Goal: Transaction & Acquisition: Purchase product/service

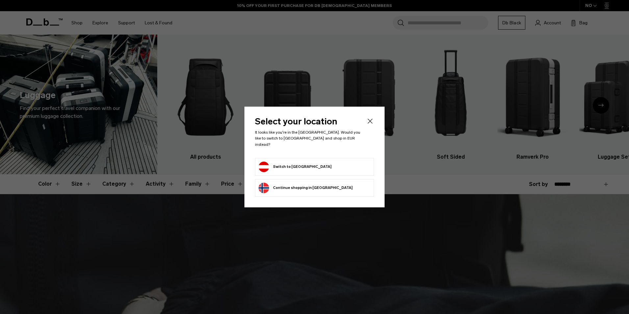
click at [281, 163] on button "Switch to Austria" at bounding box center [295, 167] width 73 height 11
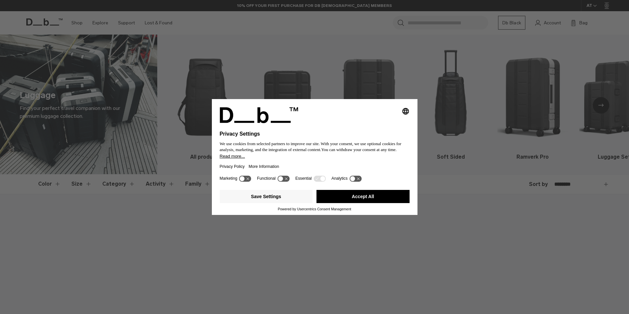
click at [320, 177] on icon at bounding box center [320, 178] width 12 height 6
click at [278, 194] on button "Save Settings" at bounding box center [266, 196] width 93 height 13
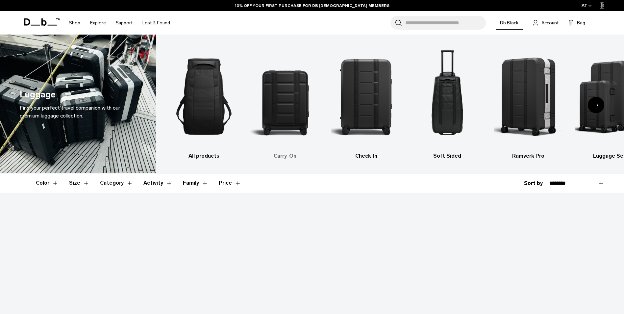
click at [291, 110] on img "2 / 6" at bounding box center [286, 96] width 70 height 104
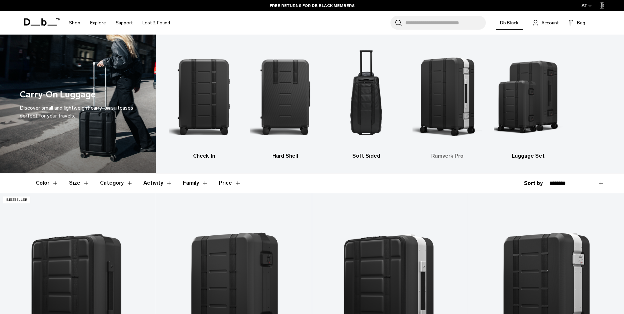
click at [458, 97] on img "4 / 5" at bounding box center [448, 96] width 70 height 104
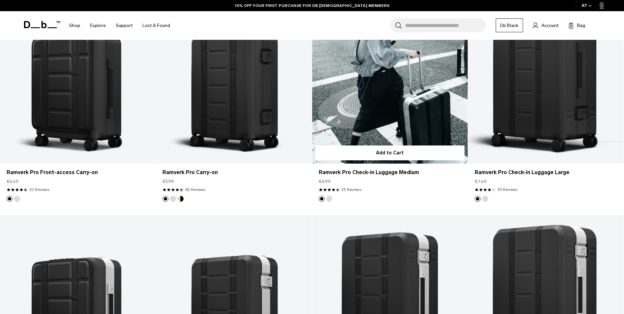
scroll to position [263, 0]
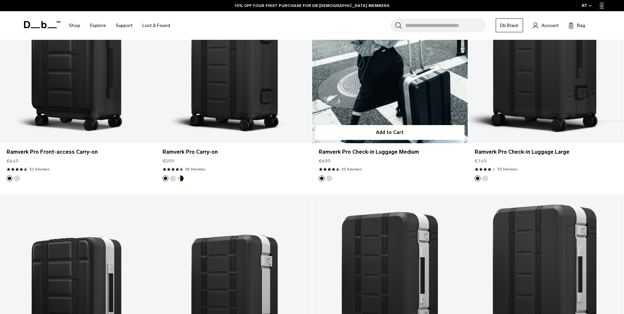
click at [331, 177] on button "Silver" at bounding box center [330, 178] width 6 height 6
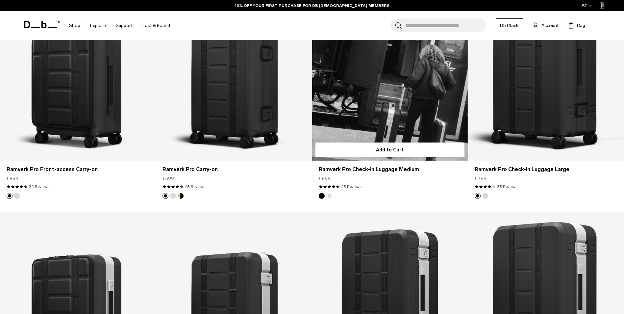
scroll to position [230, 0]
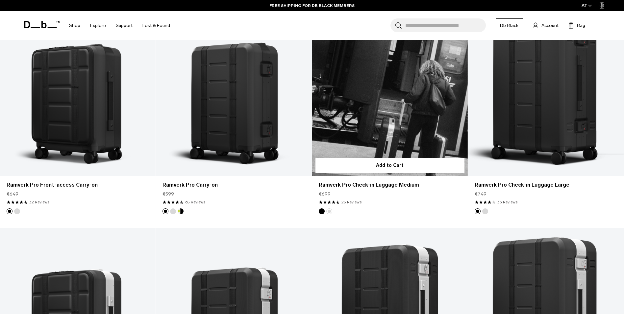
click at [323, 209] on button "Black Out" at bounding box center [322, 211] width 6 height 6
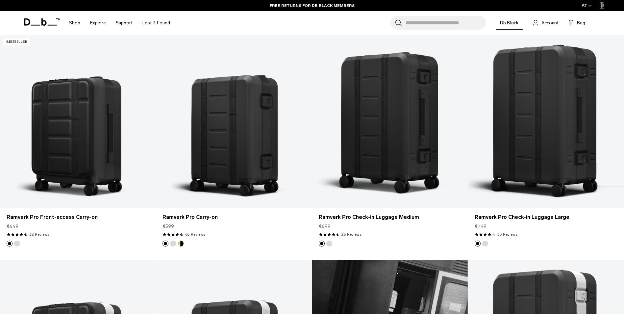
scroll to position [198, 0]
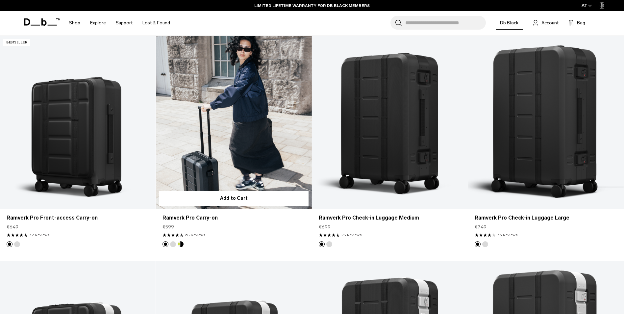
click at [173, 244] on button "Silver" at bounding box center [173, 244] width 6 height 6
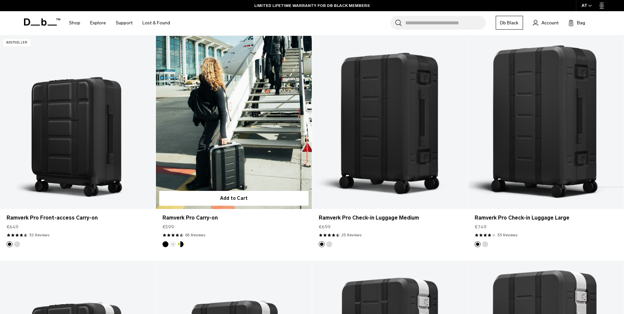
click at [225, 145] on link "Ramverk Pro Carry-on Silver" at bounding box center [234, 122] width 156 height 173
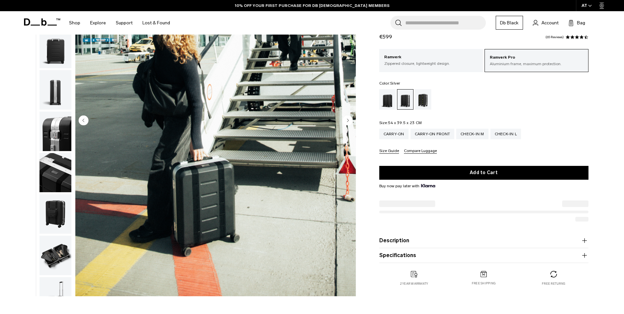
click at [349, 119] on circle "Next slide" at bounding box center [348, 120] width 10 height 10
